Goal: Task Accomplishment & Management: Complete application form

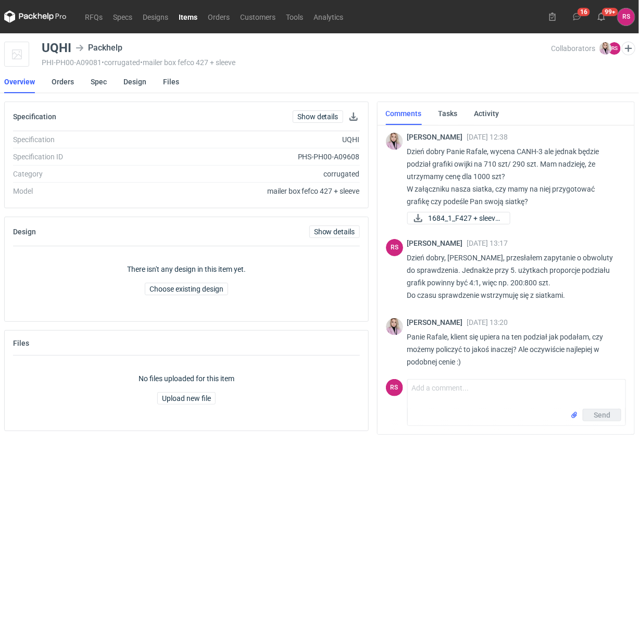
scroll to position [8, 0]
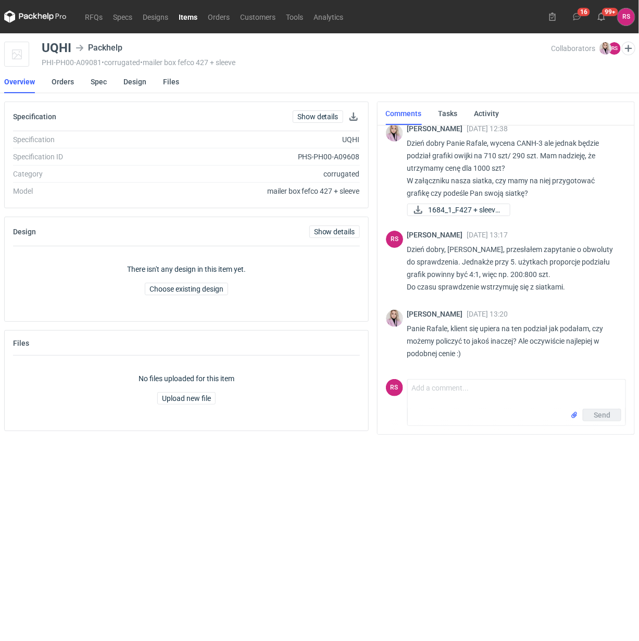
click at [191, 14] on link "Items" at bounding box center [187, 16] width 29 height 12
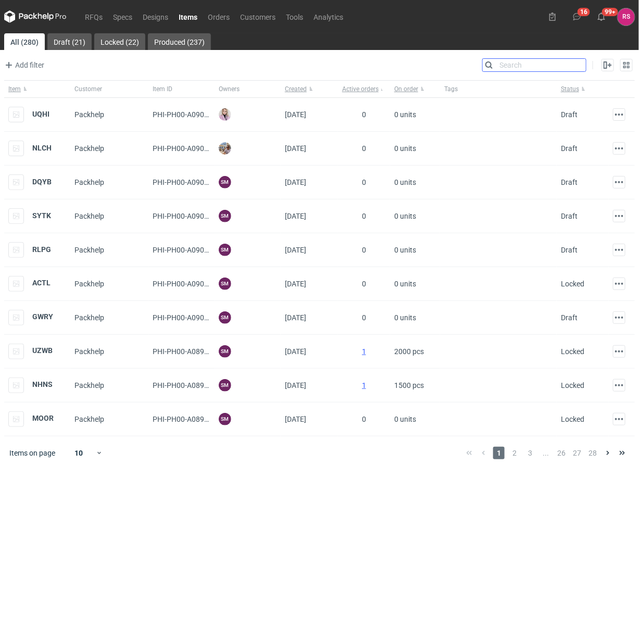
click at [578, 64] on input "Search" at bounding box center [534, 65] width 103 height 12
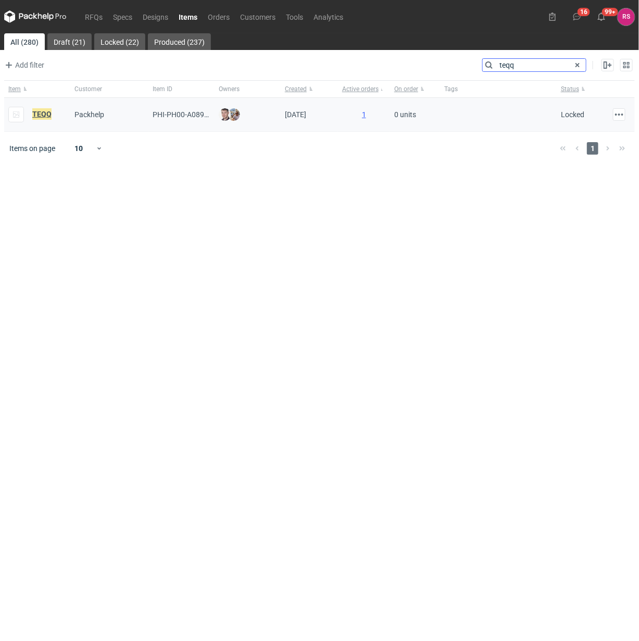
type input "teqq"
click at [45, 112] on em "TEQQ" at bounding box center [41, 113] width 19 height 11
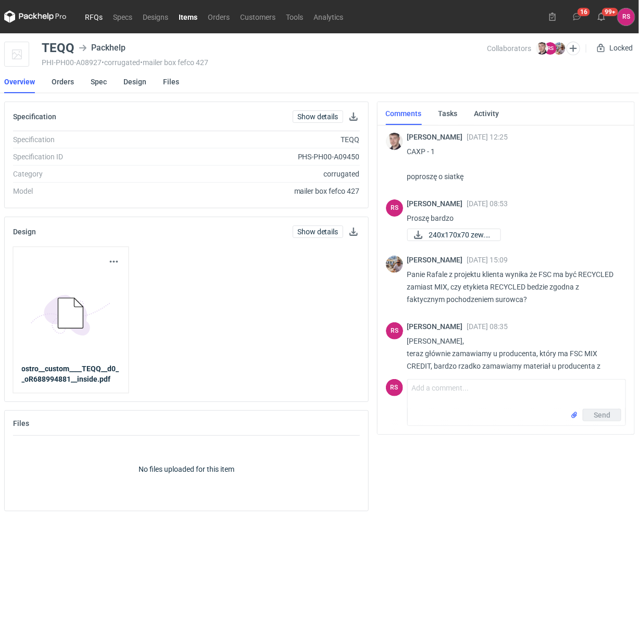
click at [95, 14] on link "RFQs" at bounding box center [94, 16] width 28 height 12
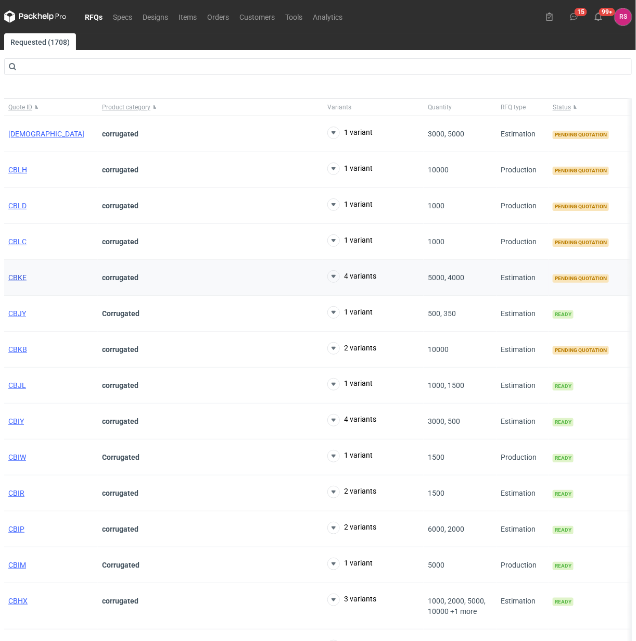
click at [19, 279] on span "CBKE" at bounding box center [17, 277] width 18 height 8
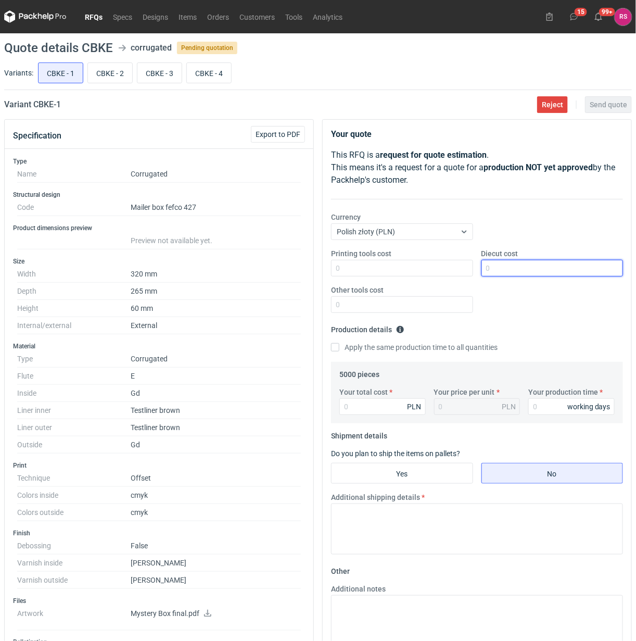
click at [539, 266] on input "Diecut cost" at bounding box center [553, 268] width 142 height 17
type input "550"
click at [331, 343] on input "Apply the same production time to all quantities" at bounding box center [335, 347] width 8 height 8
checkbox input "true"
type input "13950"
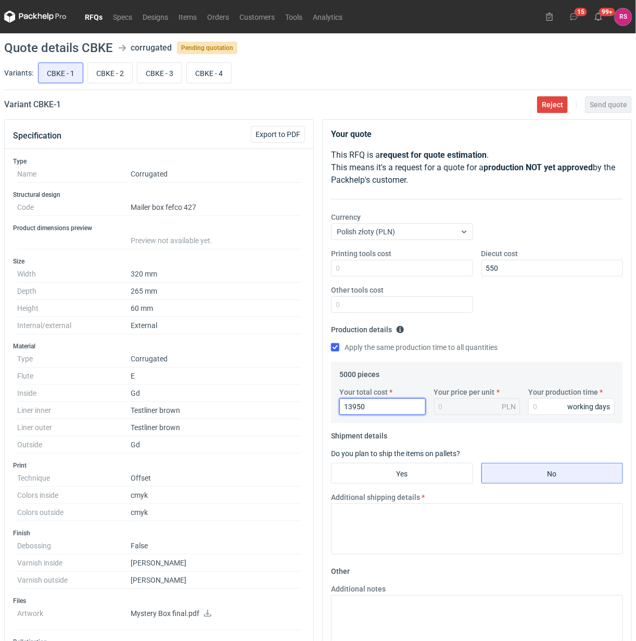
type input "2.79"
type input "13950"
click at [555, 407] on input "Your production time" at bounding box center [572, 406] width 86 height 17
type input "15"
click at [410, 472] on input "Yes" at bounding box center [402, 473] width 141 height 20
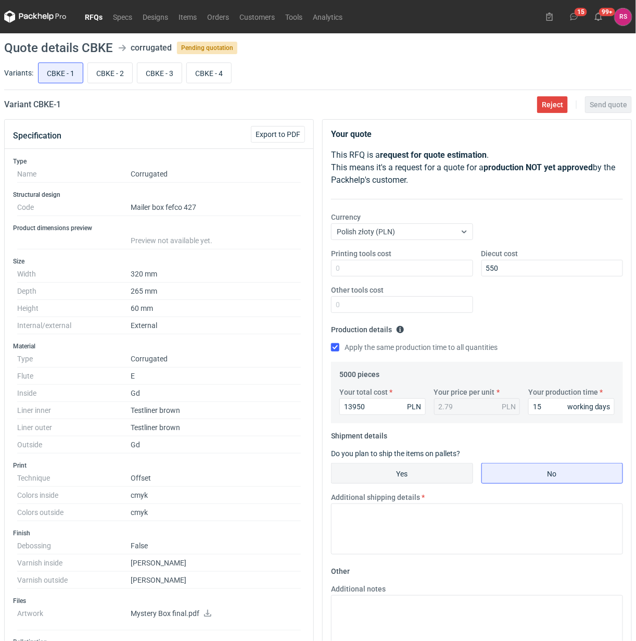
radio input "true"
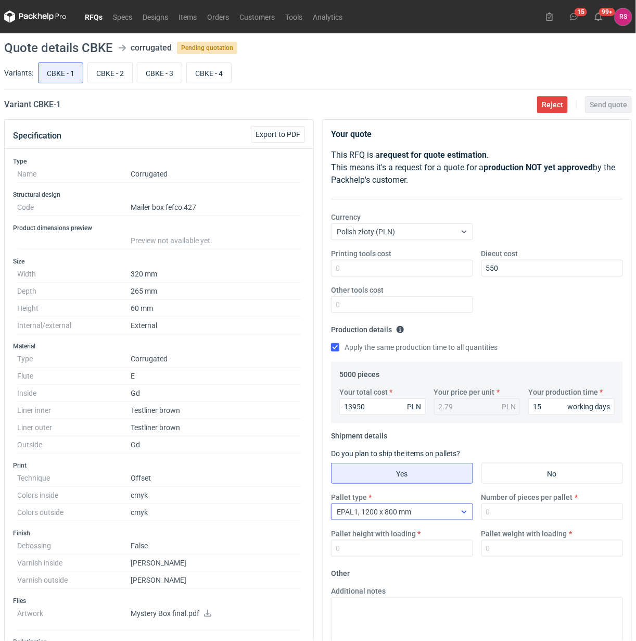
click at [460, 511] on icon at bounding box center [464, 512] width 8 height 8
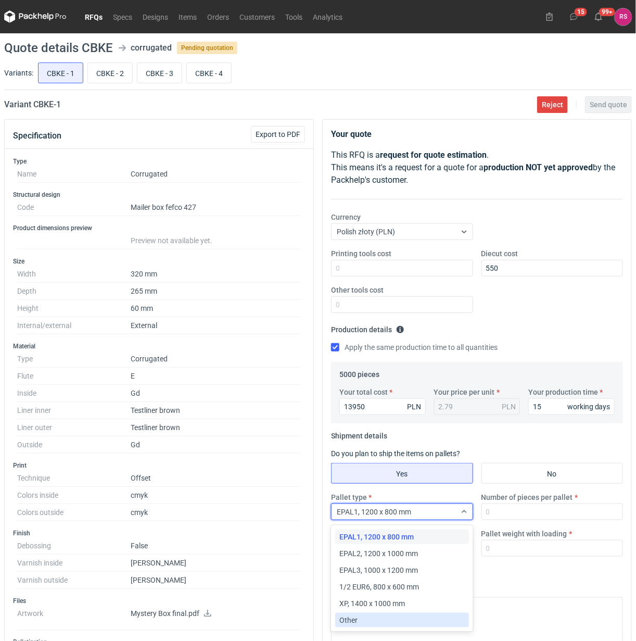
click at [360, 618] on div "Other" at bounding box center [402, 620] width 125 height 10
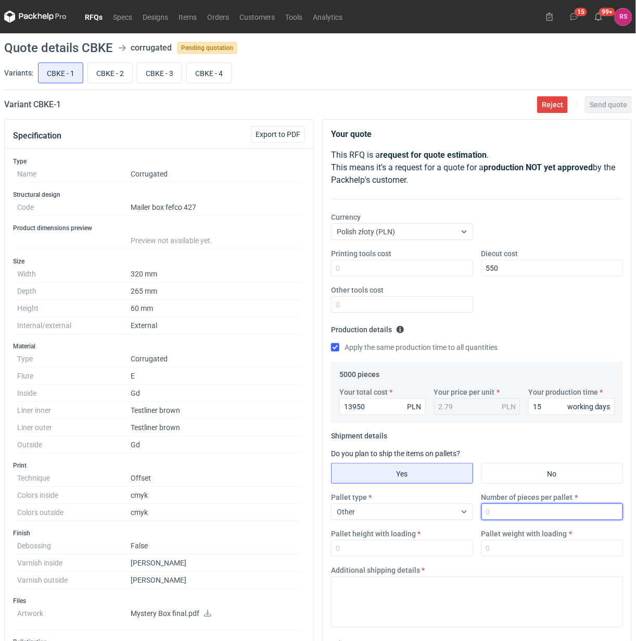
click at [519, 513] on input "Number of pieces per pallet" at bounding box center [553, 512] width 142 height 17
click at [523, 514] on input "Number of pieces per pallet" at bounding box center [553, 512] width 142 height 17
type input "2000"
type input "1800"
type input "300"
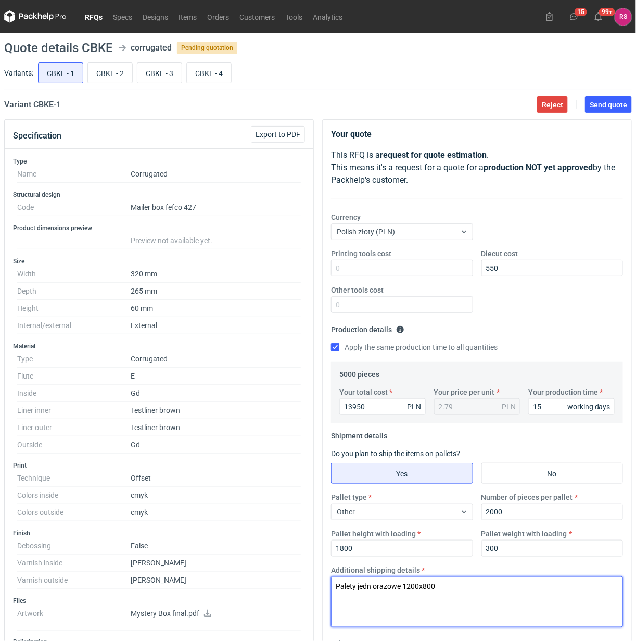
drag, startPoint x: 375, startPoint y: 588, endPoint x: 519, endPoint y: 599, distance: 144.1
click at [375, 589] on textarea "Palety jedn orazowe 1200x800" at bounding box center [477, 601] width 292 height 51
click at [476, 591] on textarea "Palety jednorazowe 1200x800" at bounding box center [477, 601] width 292 height 51
drag, startPoint x: 473, startPoint y: 587, endPoint x: 190, endPoint y: 580, distance: 282.9
click at [190, 580] on div "Specification Export to PDF Type Name Corrugated Structural design Code Mailer …" at bounding box center [318, 530] width 636 height 823
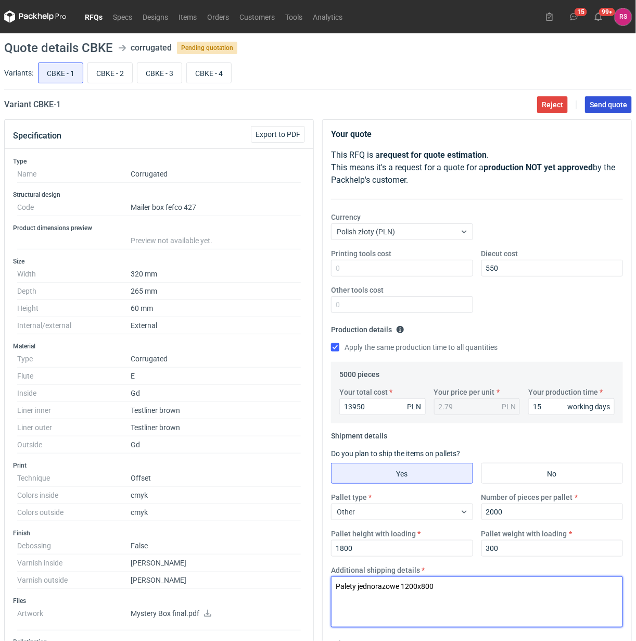
type textarea "Palety jednorazowe 1200x800"
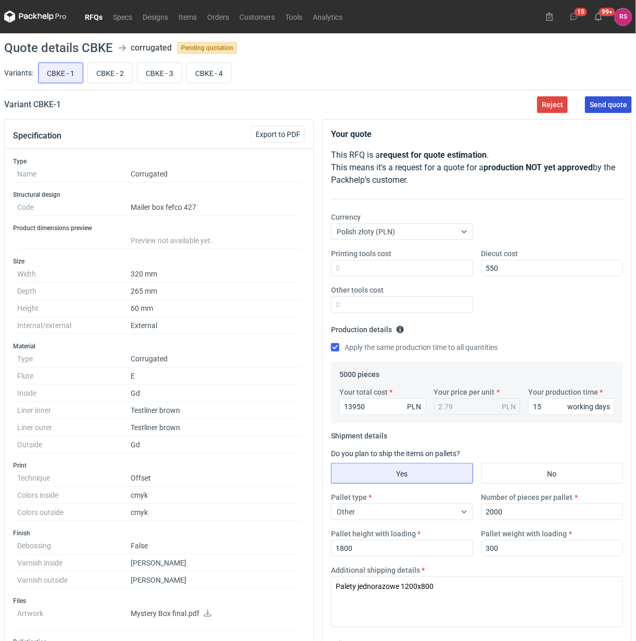
click at [610, 102] on span "Send quote" at bounding box center [608, 104] width 37 height 7
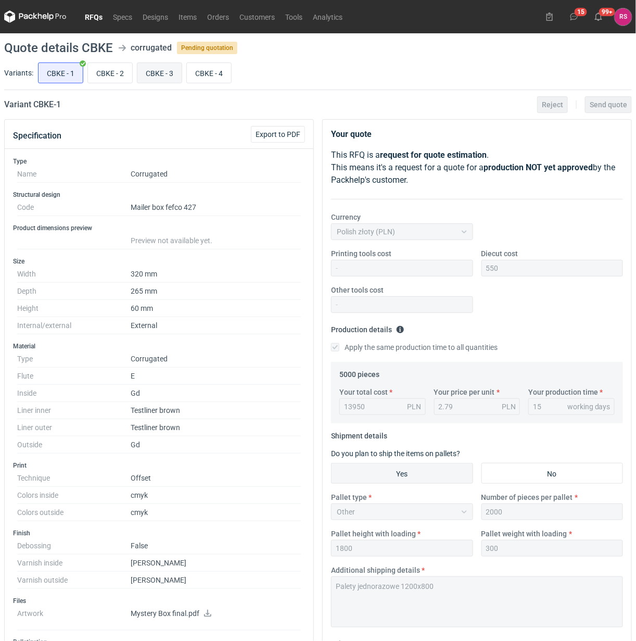
click at [164, 77] on input "CBKE - 3" at bounding box center [159, 73] width 44 height 20
radio input "true"
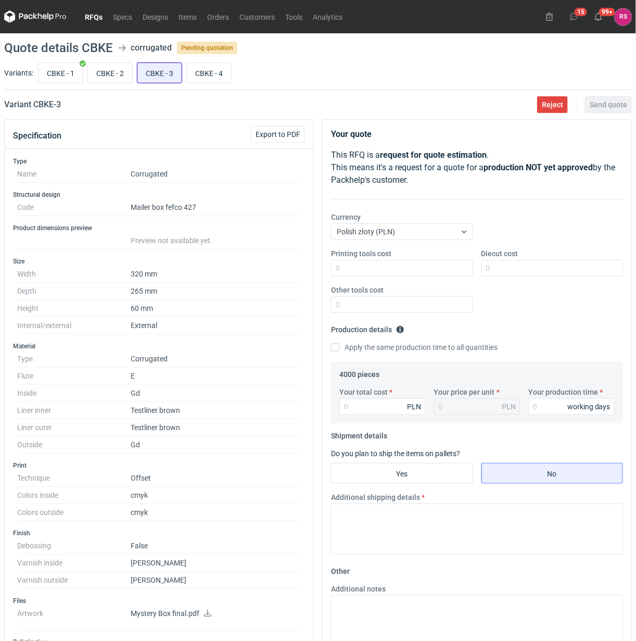
click at [154, 73] on input "CBKE - 3" at bounding box center [159, 73] width 44 height 20
click at [58, 74] on input "CBKE - 1" at bounding box center [61, 73] width 44 height 20
radio input "true"
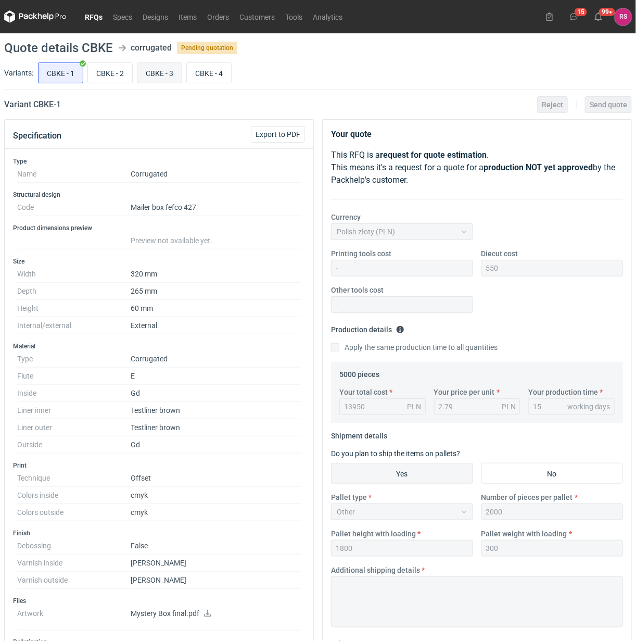
click at [163, 76] on input "CBKE - 3" at bounding box center [159, 73] width 44 height 20
radio input "true"
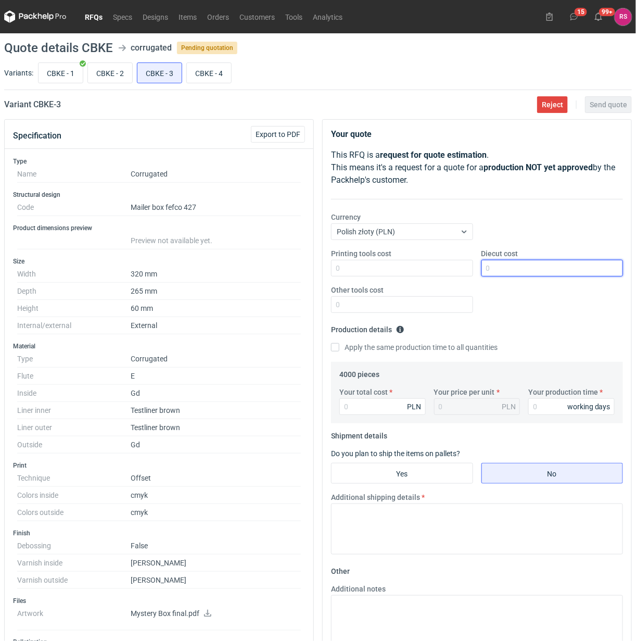
click at [546, 270] on input "Diecut cost" at bounding box center [553, 268] width 142 height 17
type input "550"
click at [331, 343] on input "Apply the same production time to all quantities" at bounding box center [335, 347] width 8 height 8
checkbox input "true"
click at [394, 407] on input "Your total cost" at bounding box center [383, 406] width 86 height 17
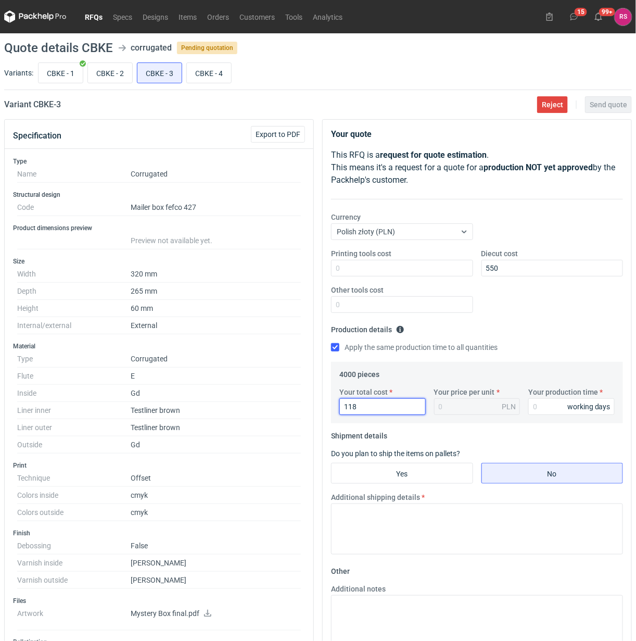
type input "1188"
type input "0.3"
type input "11880"
type input "2.97"
type input "11880"
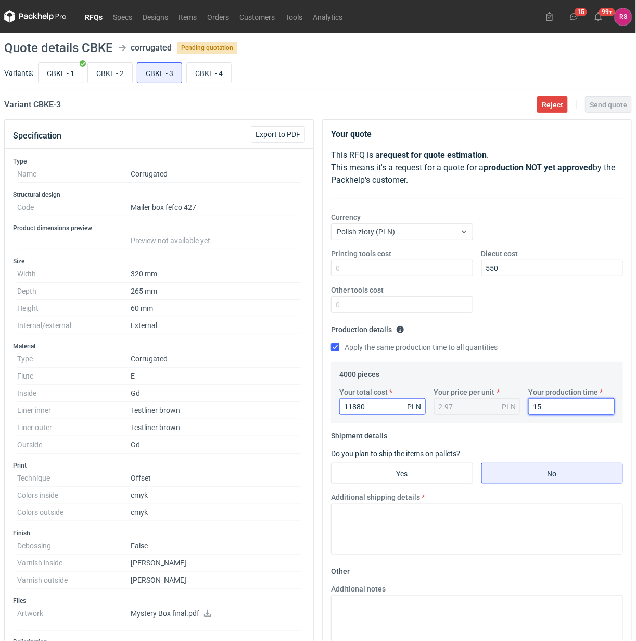
type input "15"
click at [416, 474] on input "Yes" at bounding box center [402, 473] width 141 height 20
radio input "true"
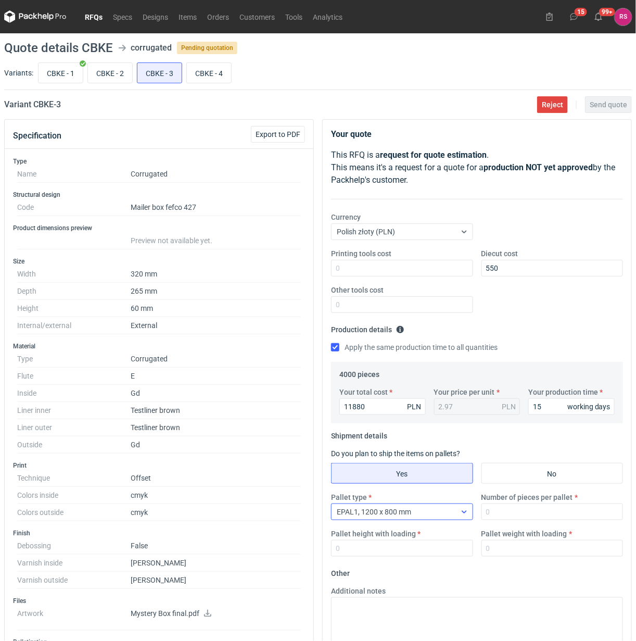
click at [444, 514] on div "EPAL1, 1200 x 800 mm" at bounding box center [394, 512] width 124 height 15
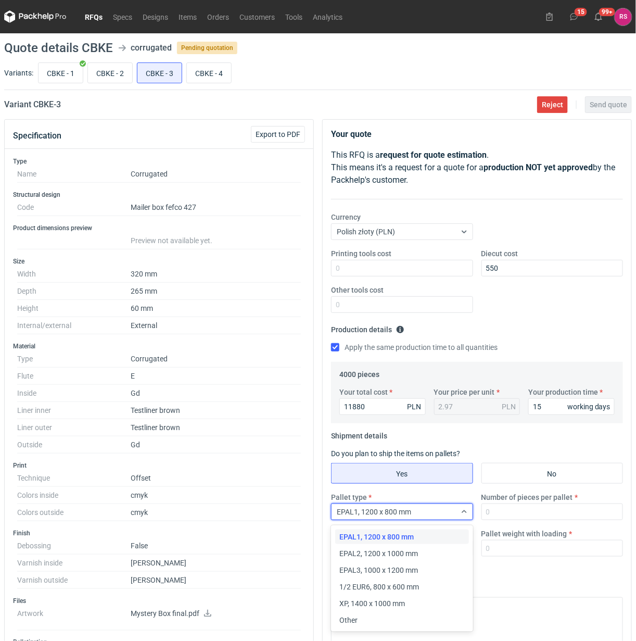
click at [382, 618] on div "Other" at bounding box center [402, 620] width 125 height 10
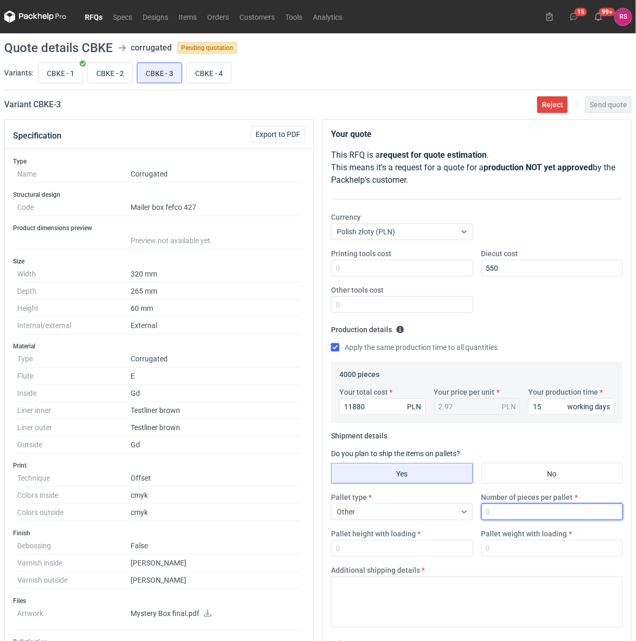
click at [527, 512] on input "Number of pieces per pallet" at bounding box center [553, 512] width 142 height 17
type input "2000"
type input "1800"
type input "300"
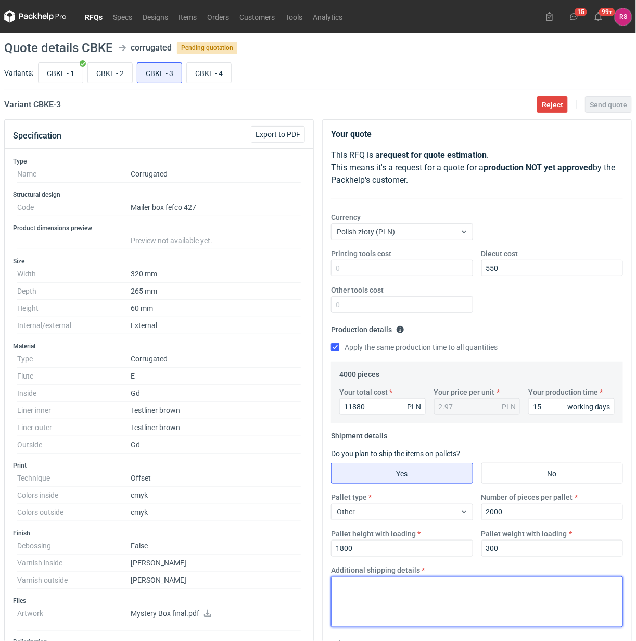
paste textarea "Palety jednorazowe 1200x800"
type textarea "Palety jednorazowe 1200x800"
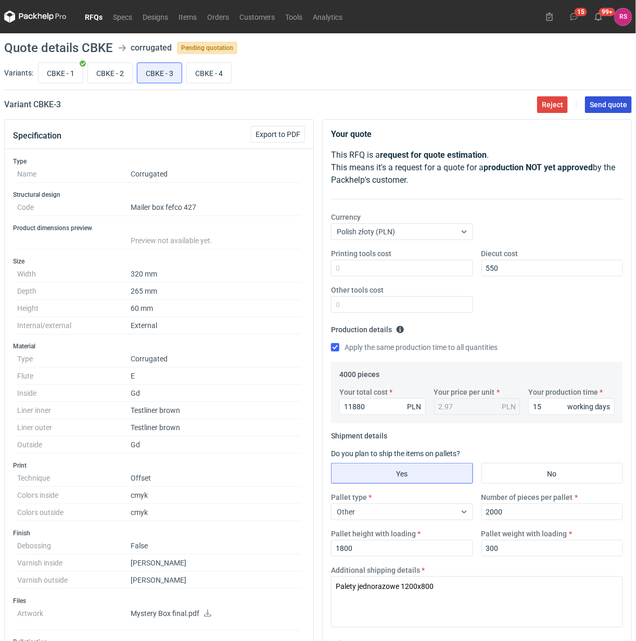
click at [602, 103] on span "Send quote" at bounding box center [608, 104] width 37 height 7
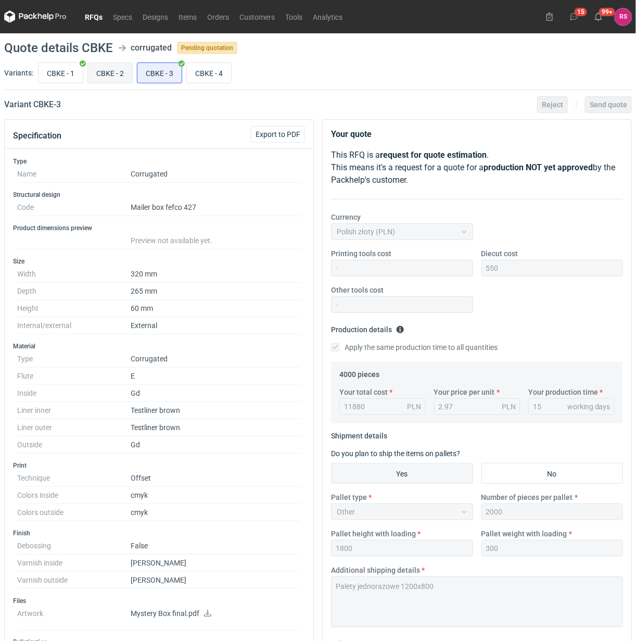
click at [114, 73] on input "CBKE - 2" at bounding box center [110, 73] width 44 height 20
radio input "true"
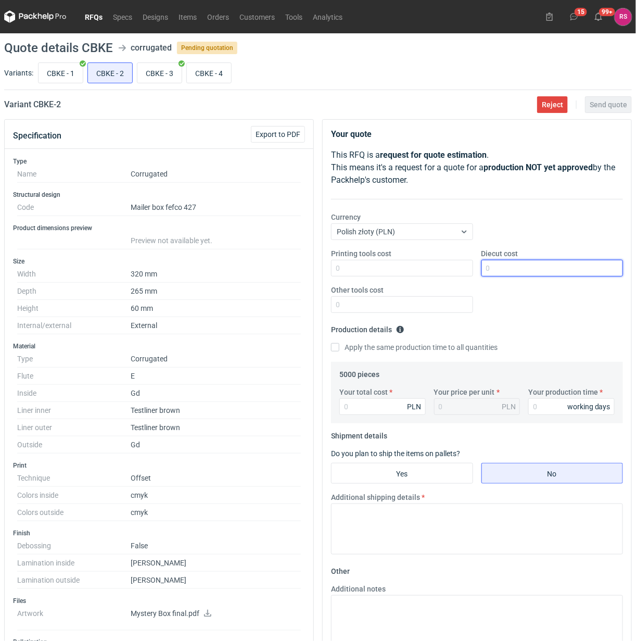
click at [530, 267] on input "Diecut cost" at bounding box center [553, 268] width 142 height 17
type input "550"
click at [331, 343] on input "Apply the same production time to all quantities" at bounding box center [335, 347] width 8 height 8
checkbox input "true"
type input "17950"
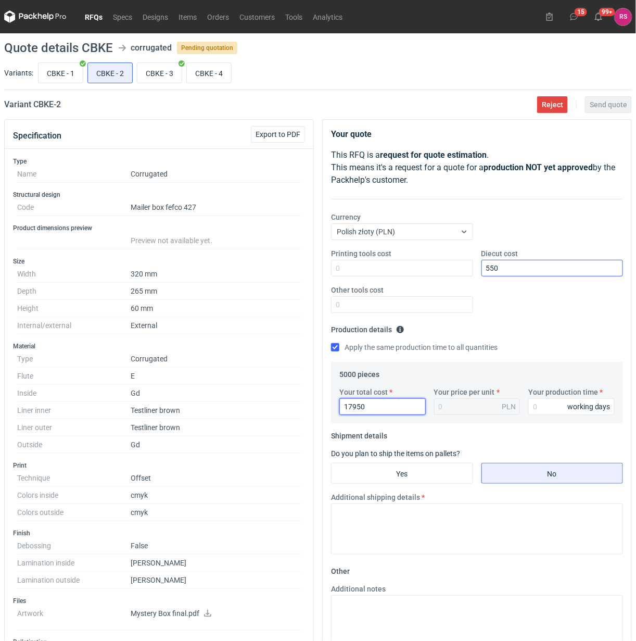
type input "3.59"
type input "17950"
type input "17"
click at [409, 474] on input "Yes" at bounding box center [402, 473] width 141 height 20
radio input "true"
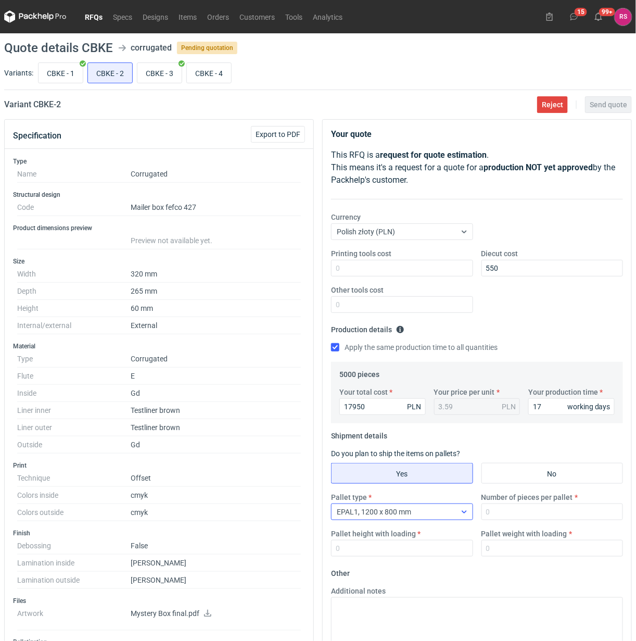
click at [452, 516] on div "EPAL1, 1200 x 800 mm" at bounding box center [394, 512] width 124 height 15
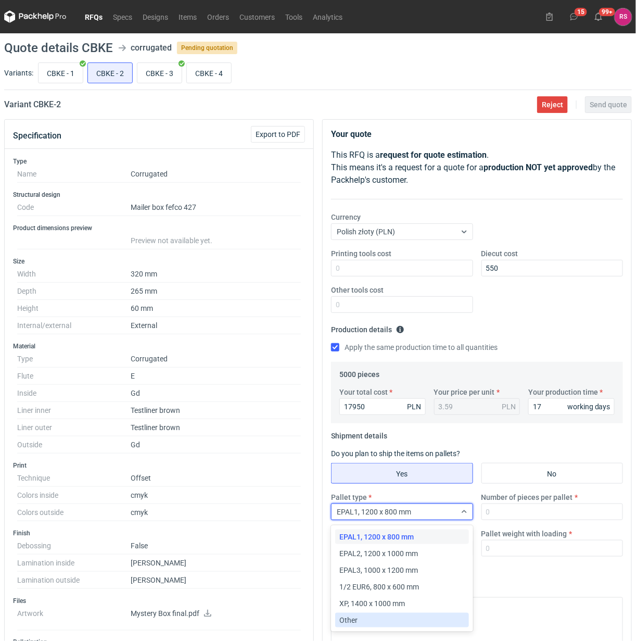
click at [378, 618] on div "Other" at bounding box center [402, 620] width 125 height 10
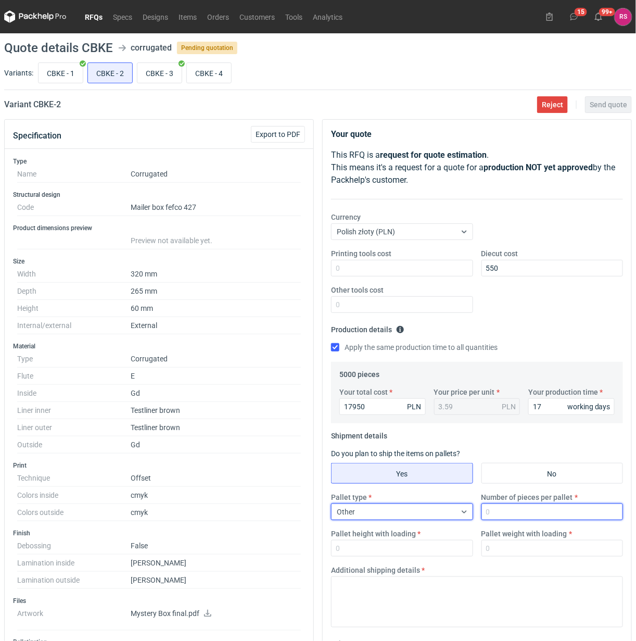
click at [522, 514] on input "Number of pieces per pallet" at bounding box center [553, 512] width 142 height 17
type input "2000"
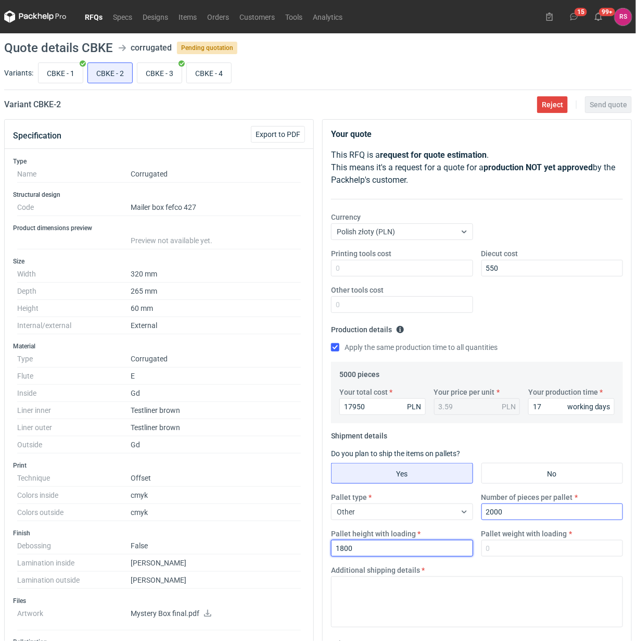
type input "1800"
type input "320"
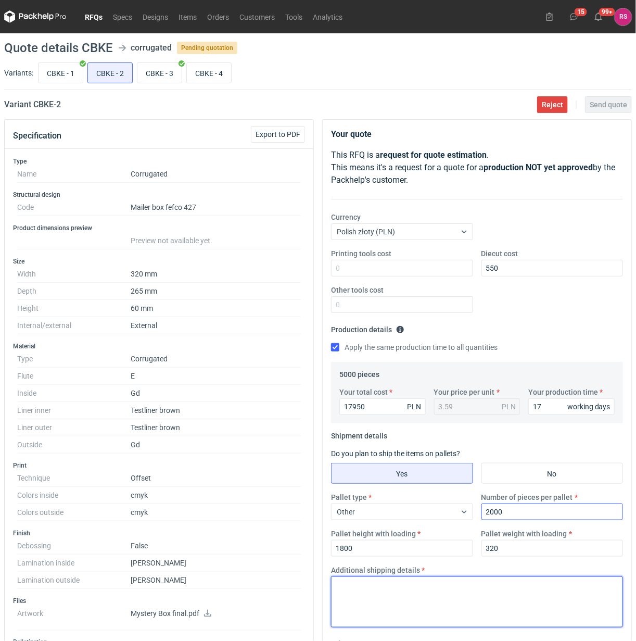
paste textarea "Palety jednorazowe 1200x800"
type textarea "Palety jednorazowe 1200x800"
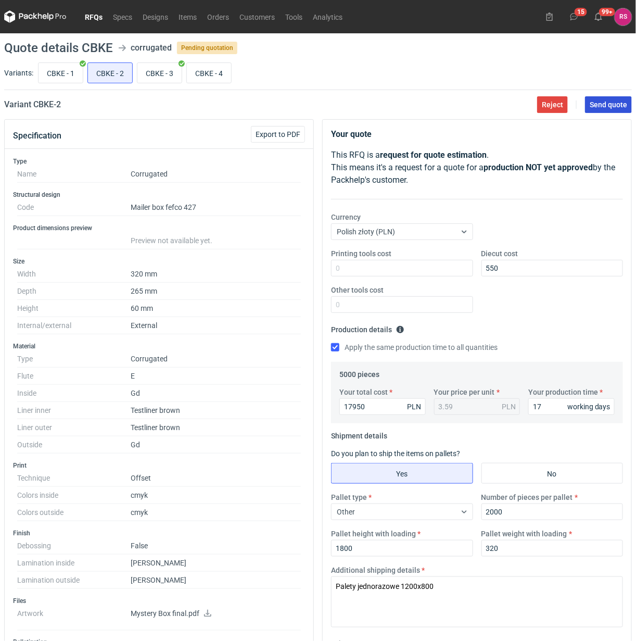
click at [608, 105] on span "Send quote" at bounding box center [608, 104] width 37 height 7
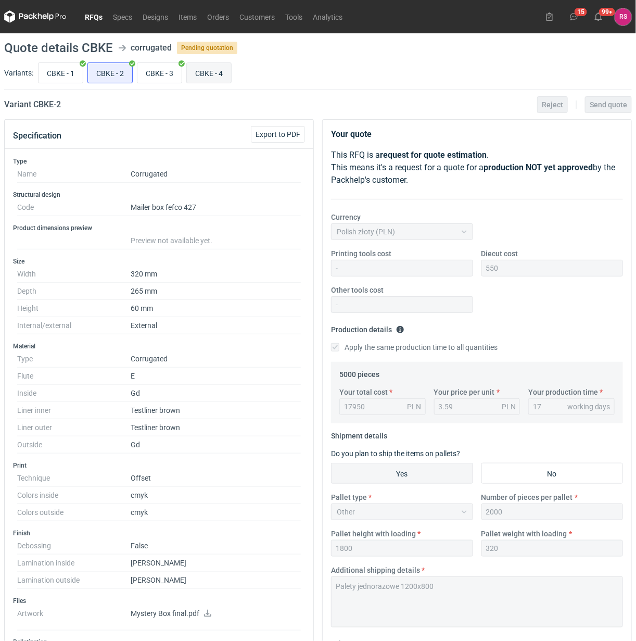
click at [215, 73] on input "CBKE - 4" at bounding box center [209, 73] width 44 height 20
radio input "true"
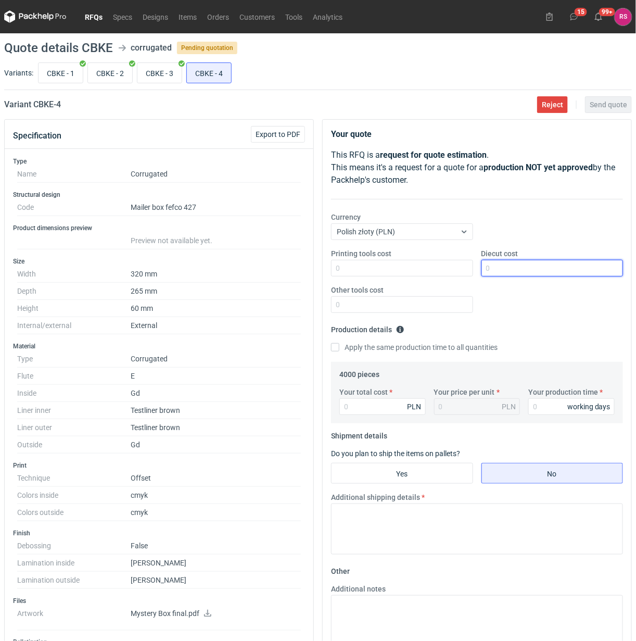
click at [533, 268] on input "Diecut cost" at bounding box center [553, 268] width 142 height 17
type input "550"
click at [331, 343] on input "Apply the same production time to all quantities" at bounding box center [335, 347] width 8 height 8
checkbox input "true"
type input "15080"
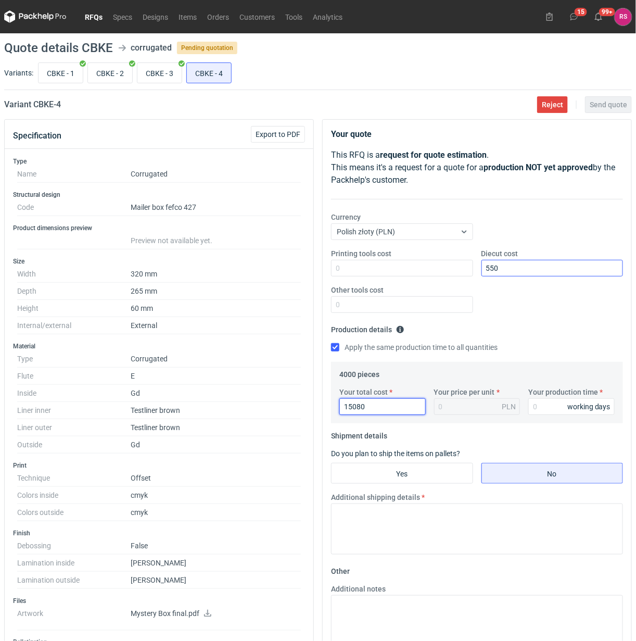
type input "3.77"
type input "15080"
type input "17"
drag, startPoint x: 496, startPoint y: 423, endPoint x: 510, endPoint y: 430, distance: 15.4
click at [510, 430] on fieldset "Shipment details Do you plan to ship the items on pallets? Yes No Additional sh…" at bounding box center [477, 495] width 292 height 135
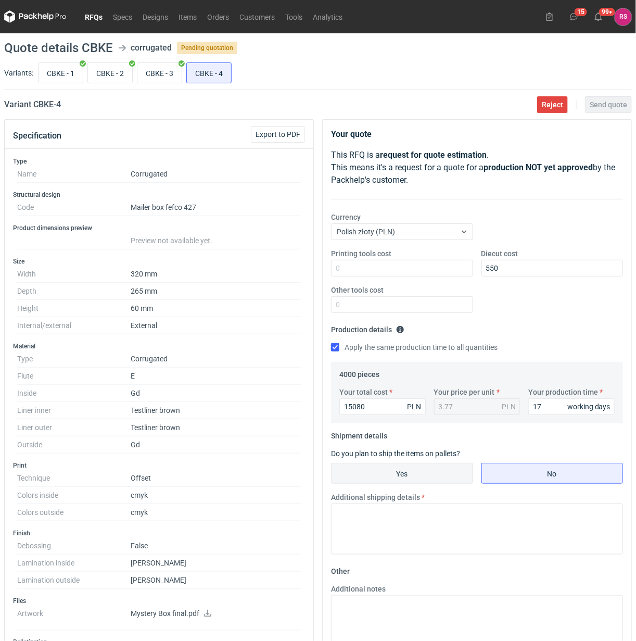
click at [405, 475] on input "Yes" at bounding box center [402, 473] width 141 height 20
radio input "true"
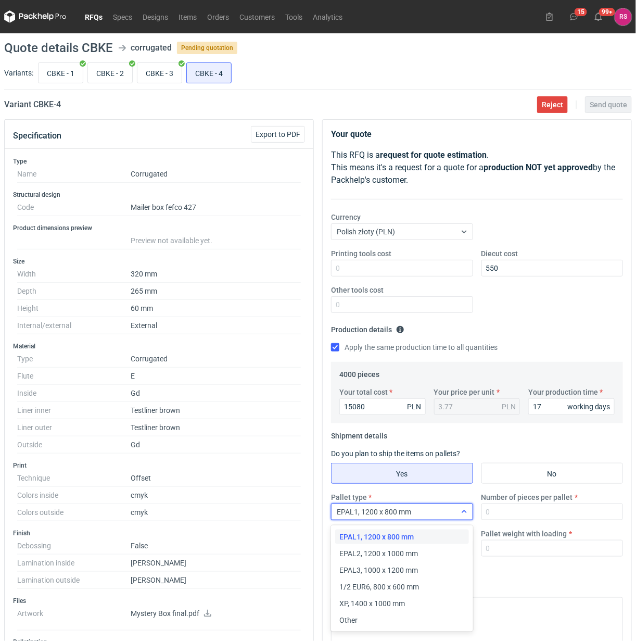
drag, startPoint x: 461, startPoint y: 516, endPoint x: 441, endPoint y: 529, distance: 24.1
click at [461, 514] on icon at bounding box center [464, 512] width 8 height 8
drag, startPoint x: 372, startPoint y: 622, endPoint x: 438, endPoint y: 573, distance: 82.3
click at [371, 622] on div "Other" at bounding box center [402, 620] width 125 height 10
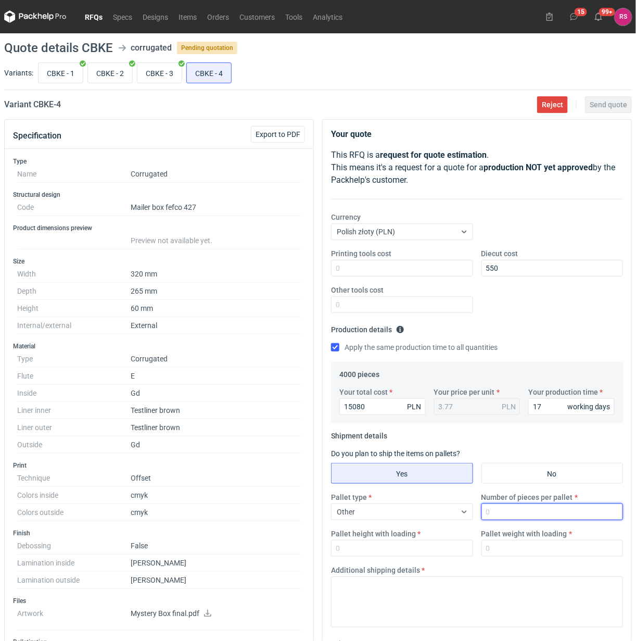
click at [517, 509] on input "Number of pieces per pallet" at bounding box center [553, 512] width 142 height 17
type input "2000"
type input "1800"
type input "320"
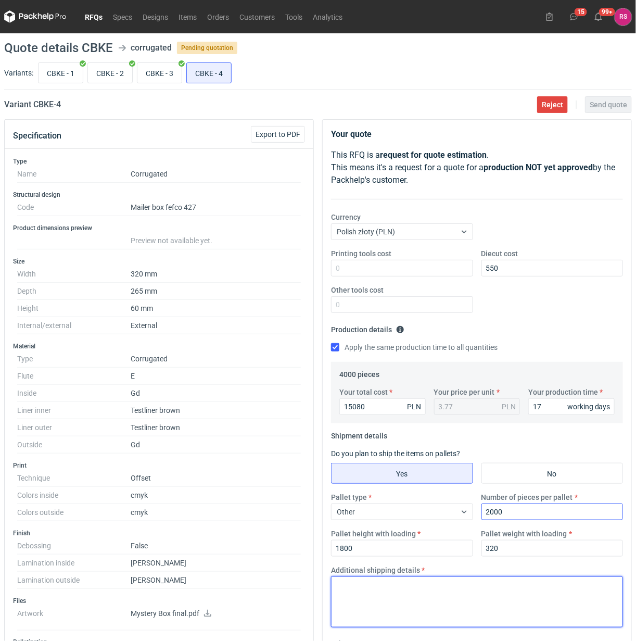
paste textarea "Palety jednorazowe 1200x800"
type textarea "Palety jednorazowe 1200x800"
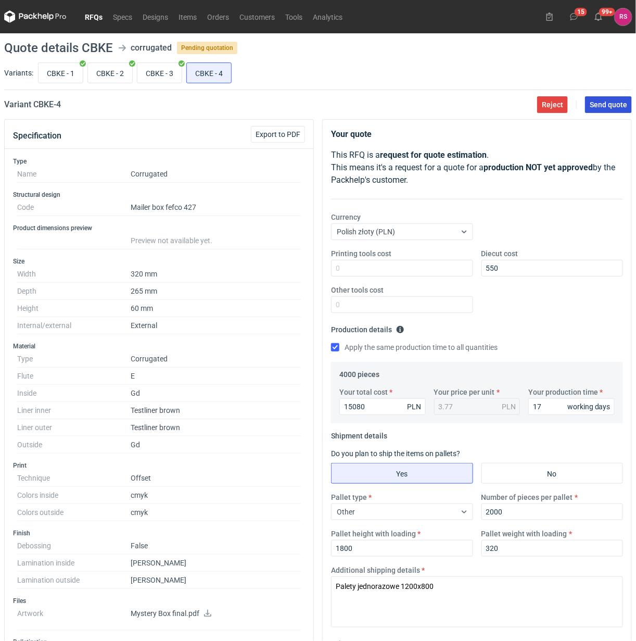
click at [610, 104] on span "Send quote" at bounding box center [608, 104] width 37 height 7
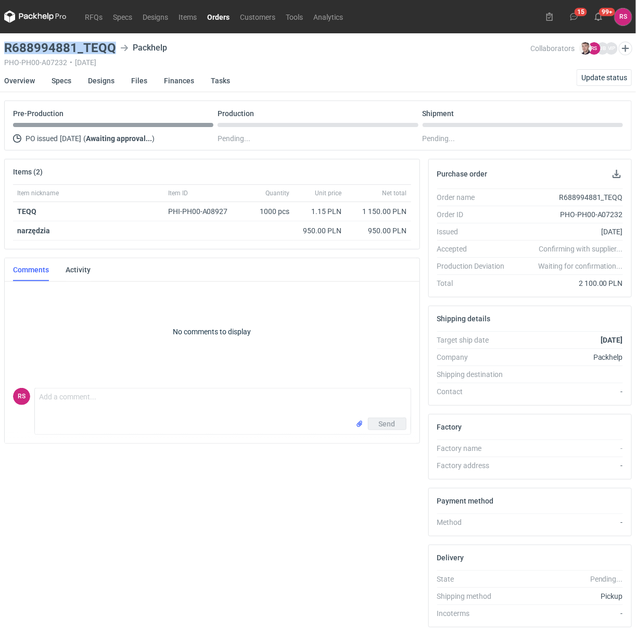
drag, startPoint x: 112, startPoint y: 48, endPoint x: -7, endPoint y: 43, distance: 119.4
click at [0, 43] on html "RFQs Specs Designs Items Orders Customers Tools Analytics 15 99+ RS Rafał Stani…" at bounding box center [318, 320] width 636 height 641
copy h3 "R688994881_TEQQ"
click at [616, 172] on button "button" at bounding box center [617, 174] width 12 height 12
click at [64, 79] on link "Specs" at bounding box center [62, 80] width 20 height 23
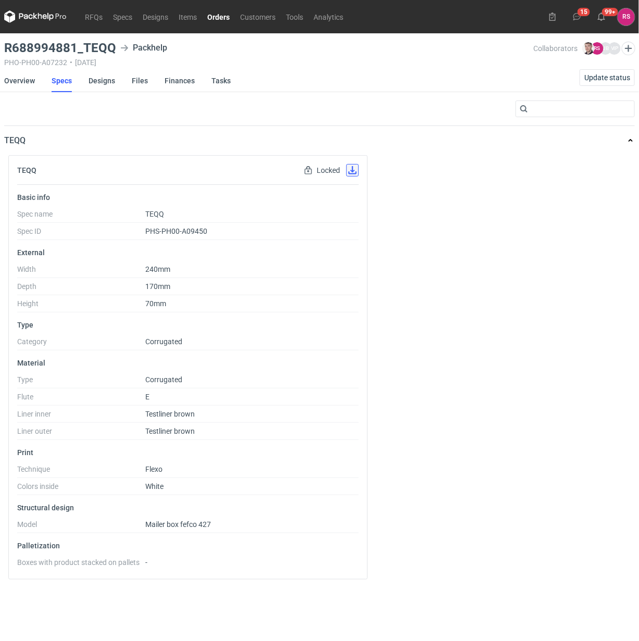
click at [350, 171] on button "button" at bounding box center [352, 170] width 12 height 12
click at [99, 79] on link "Designs" at bounding box center [102, 80] width 27 height 23
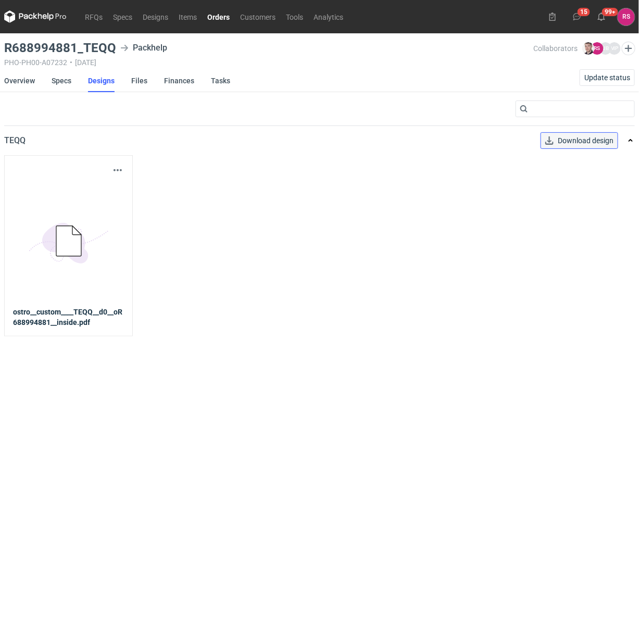
click at [579, 139] on span "Download design" at bounding box center [586, 140] width 56 height 7
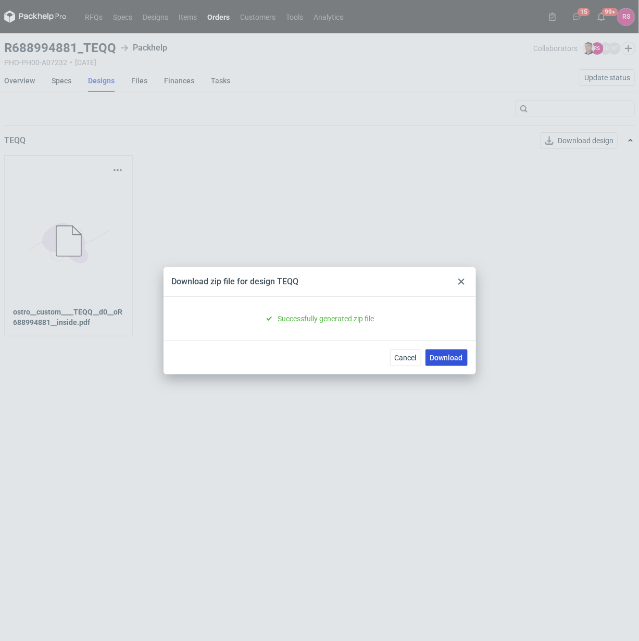
click at [449, 361] on link "Download" at bounding box center [446, 357] width 42 height 17
